Goal: Information Seeking & Learning: Learn about a topic

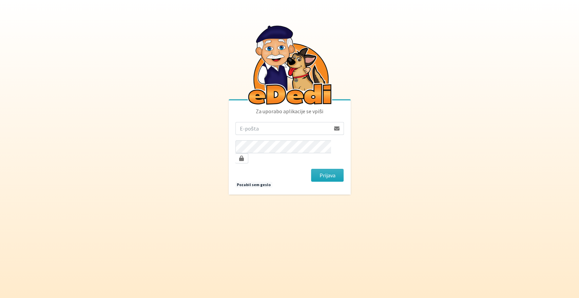
click at [266, 135] on input "email" at bounding box center [282, 128] width 95 height 13
type input "[EMAIL_ADDRESS][DOMAIN_NAME]"
click at [311, 169] on button "Prijava" at bounding box center [327, 175] width 33 height 13
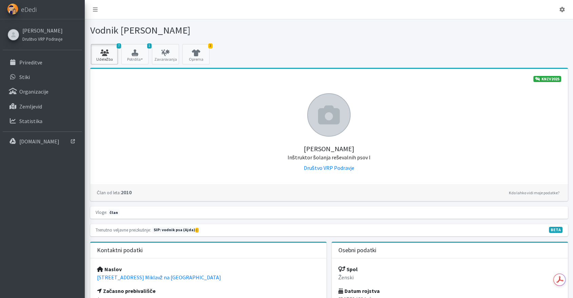
click at [103, 57] on link "7 Udeležba" at bounding box center [104, 54] width 27 height 20
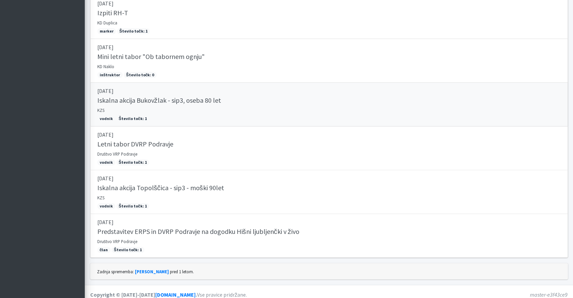
scroll to position [242, 0]
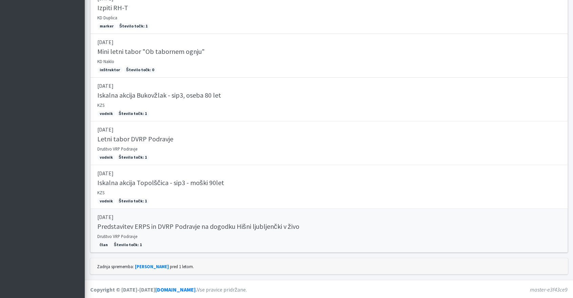
click at [183, 222] on h5 "Predstavitev ERPS in DVRP Podravje na dogodku Hišni ljubljenčki v živo" at bounding box center [198, 226] width 202 height 8
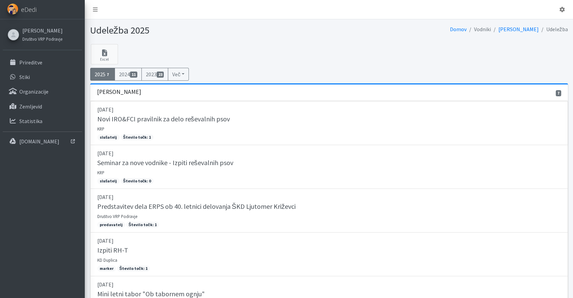
scroll to position [0, 0]
click at [36, 62] on p "Prireditve" at bounding box center [30, 62] width 23 height 7
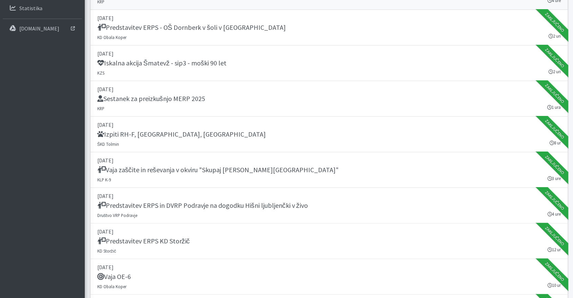
scroll to position [151, 0]
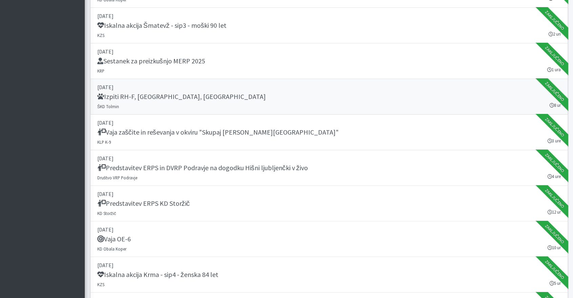
click at [129, 95] on h5 "Izpiti RH-F, FL, MT" at bounding box center [181, 97] width 169 height 8
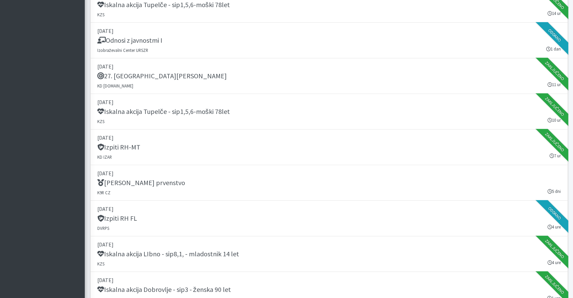
scroll to position [565, 0]
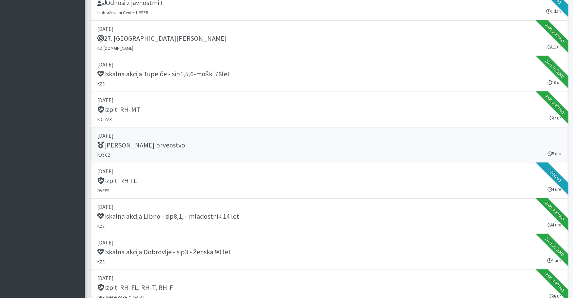
click at [137, 145] on h5 "IRO Svetovno prvenstvo" at bounding box center [141, 145] width 88 height 8
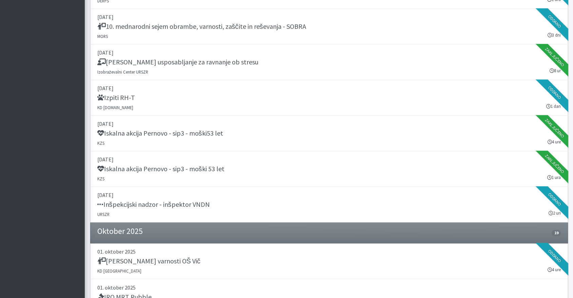
scroll to position [1017, 0]
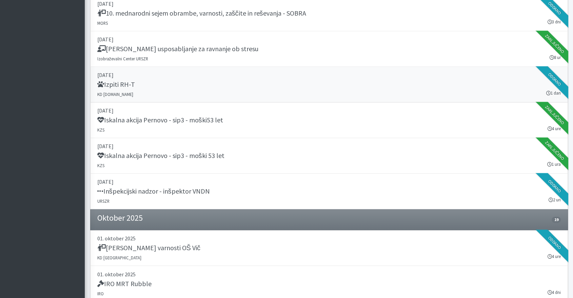
click at [125, 81] on h5 "Izpiti RH-T" at bounding box center [116, 84] width 38 height 8
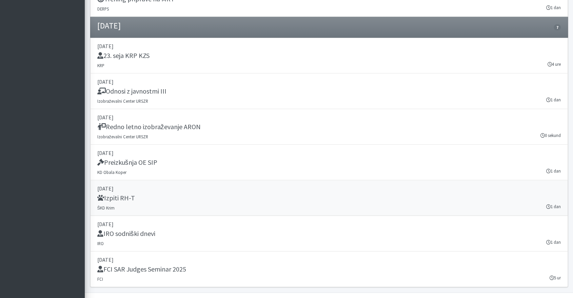
scroll to position [1918, 0]
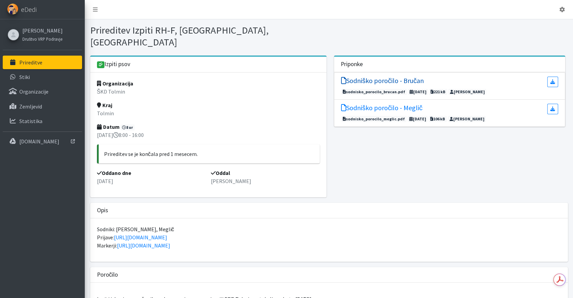
click at [377, 77] on h5 "Sodniško poročilo - Bručan" at bounding box center [382, 81] width 83 height 8
click at [393, 104] on h5 "Sodniško poročilo - Meglič" at bounding box center [381, 108] width 81 height 8
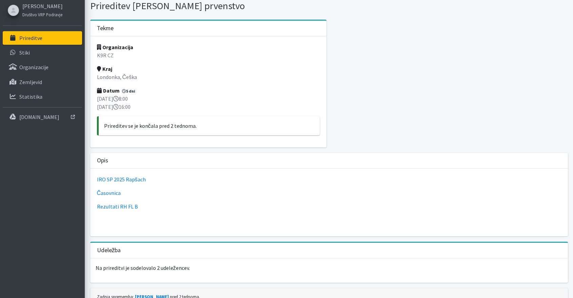
scroll to position [38, 0]
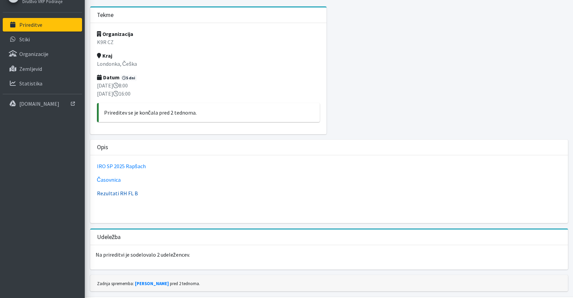
click at [124, 194] on link "Rezultati RH FL B" at bounding box center [117, 193] width 41 height 7
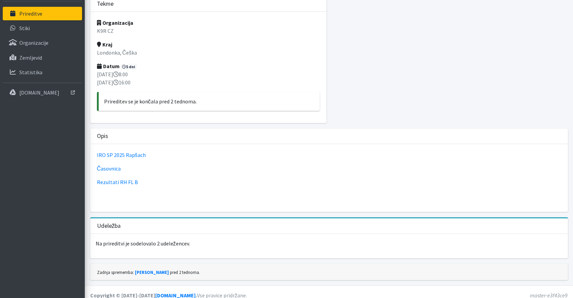
scroll to position [55, 0]
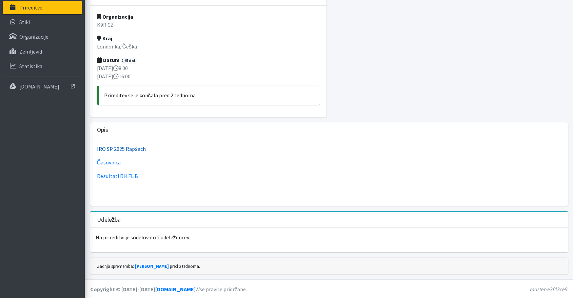
click at [123, 149] on link "IRO SP 2025 Rapšach" at bounding box center [121, 148] width 49 height 7
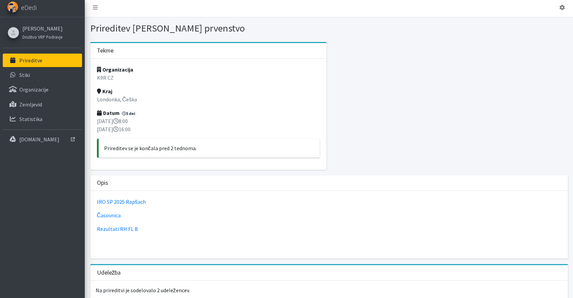
scroll to position [0, 0]
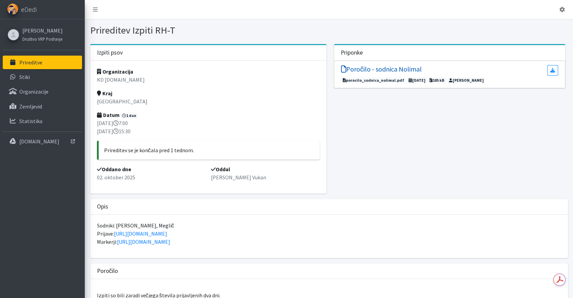
click at [410, 67] on h5 "Poročilo - sodnica Nolimal" at bounding box center [381, 69] width 81 height 8
